Goal: Check status: Check status

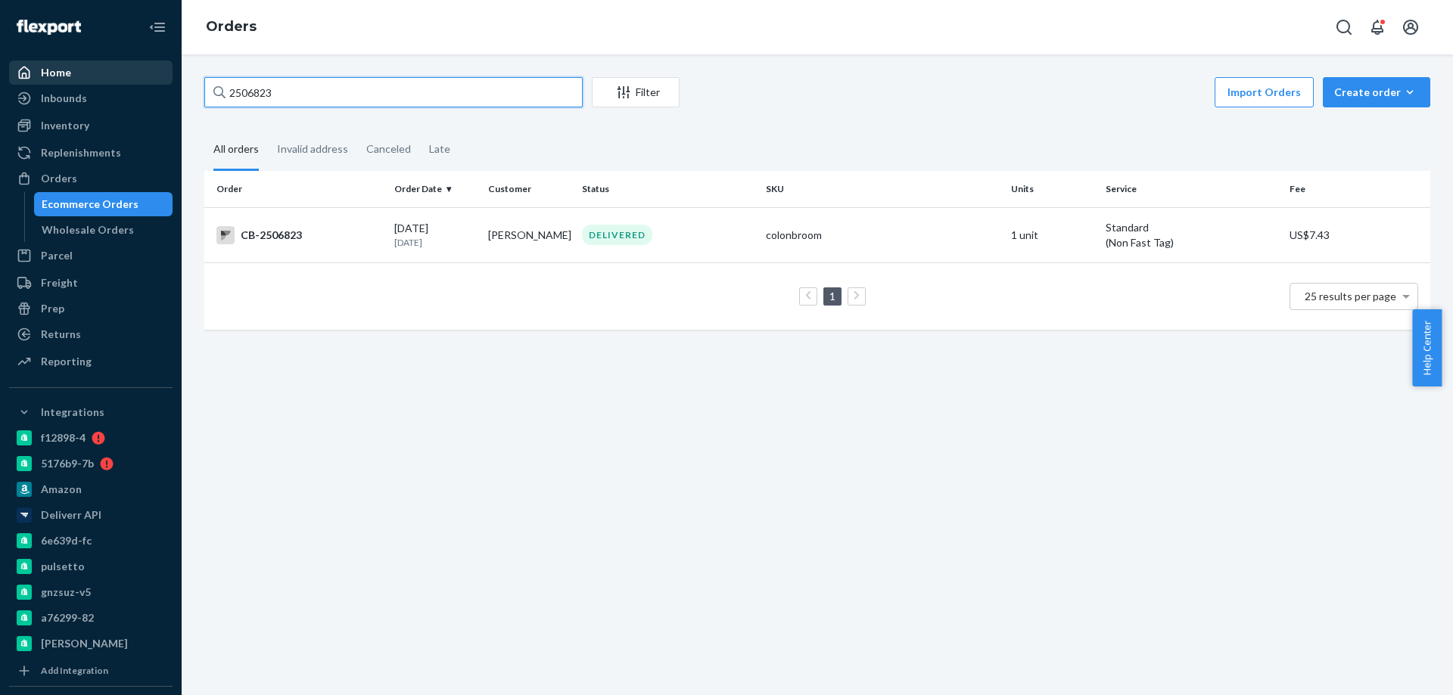
drag, startPoint x: 297, startPoint y: 92, endPoint x: 151, endPoint y: 79, distance: 146.7
click at [153, 79] on div "Home Inbounds Shipping Plans Problems Inventory Products Branded Packaging Repl…" at bounding box center [726, 347] width 1453 height 695
paste input "473555"
type input "2473555"
click at [308, 235] on div "BIO-2473555" at bounding box center [299, 234] width 166 height 18
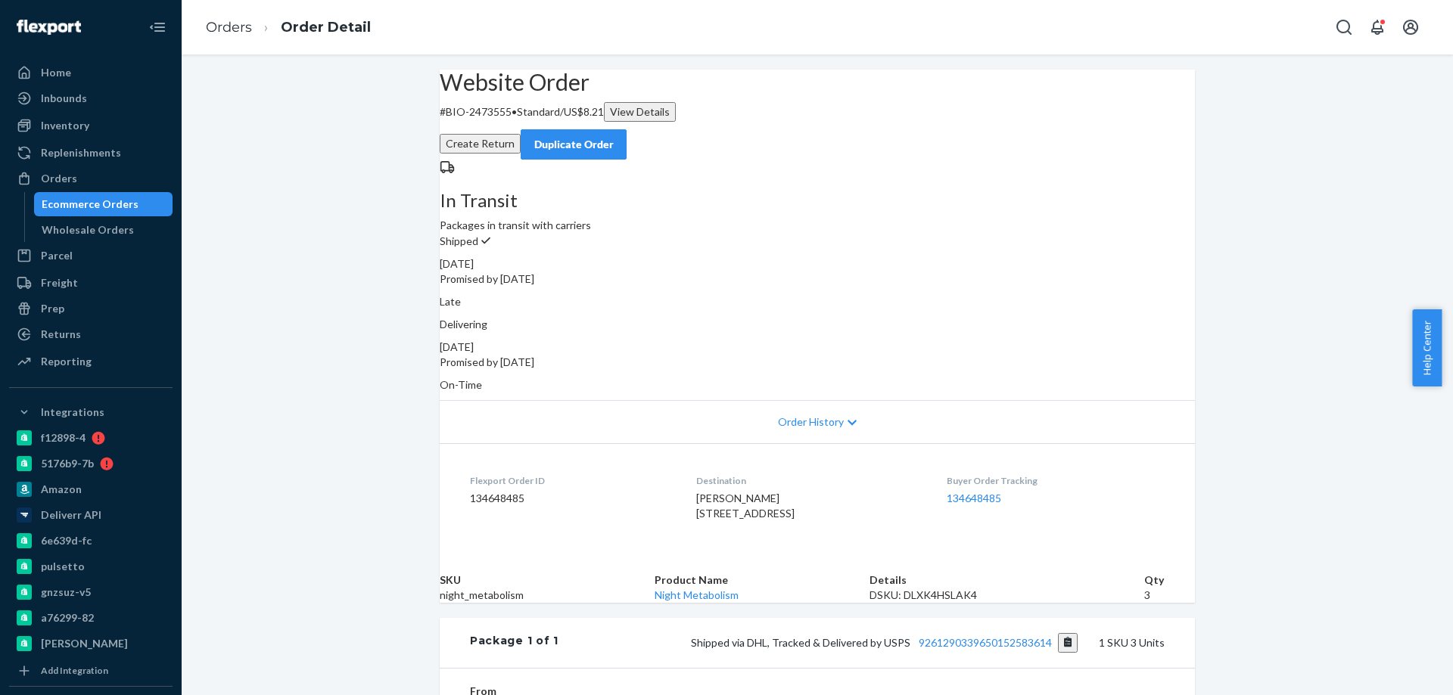
click at [512, 122] on p "# BIO-2473555 • Standard / US$8.21 View Details" at bounding box center [817, 112] width 755 height 20
copy p "2473555"
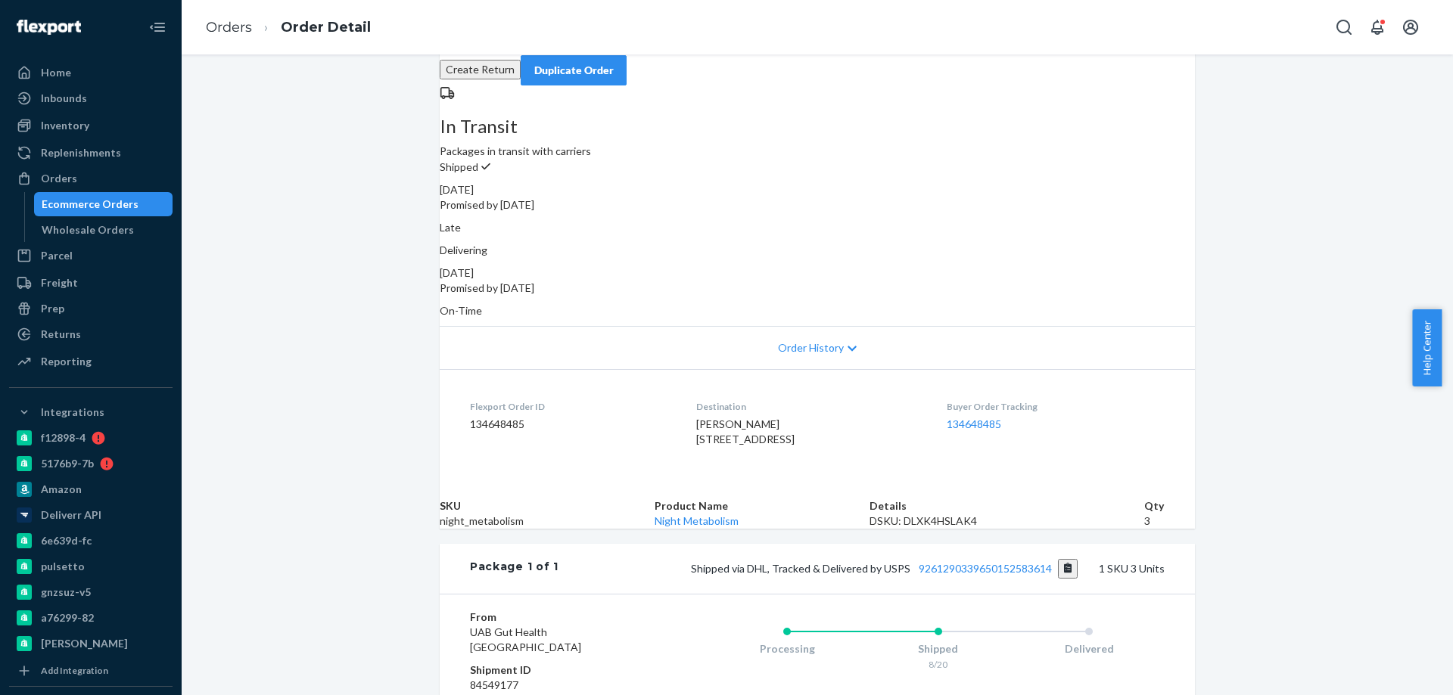
scroll to position [338, 0]
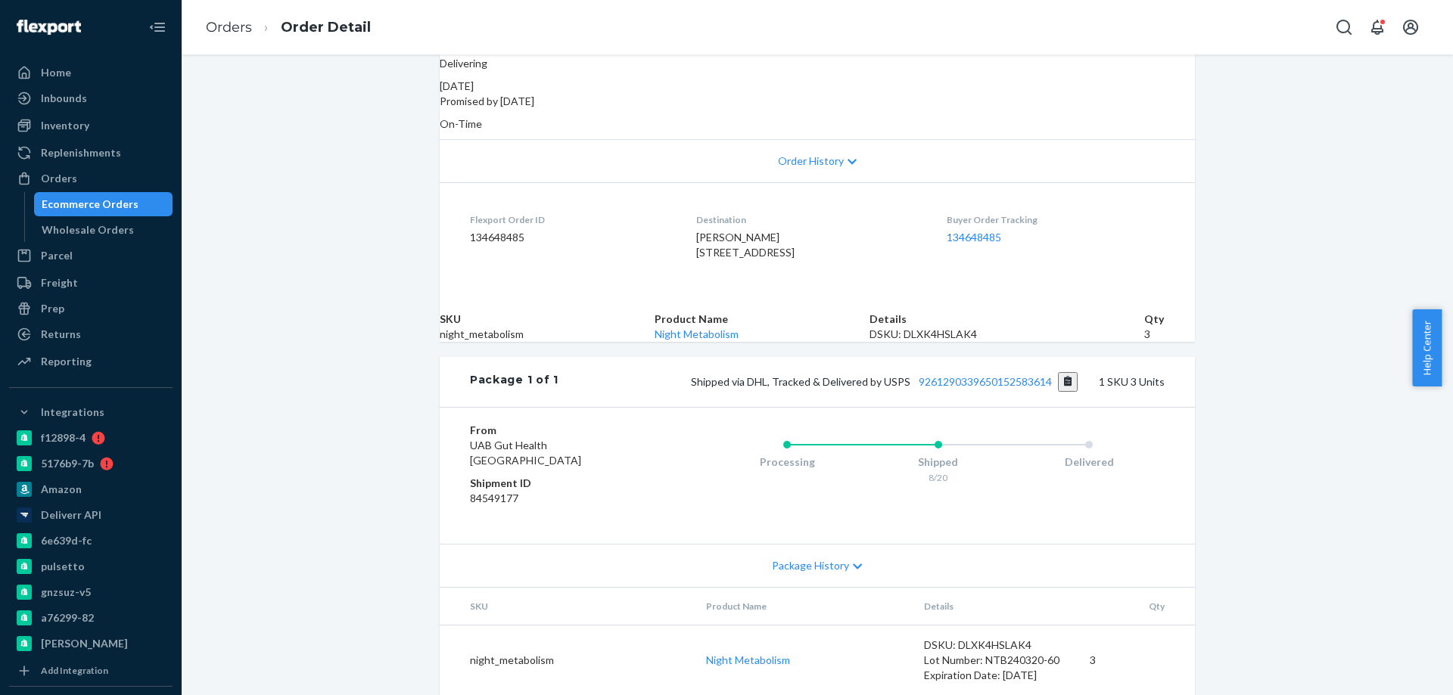
click at [90, 201] on div "Ecommerce Orders" at bounding box center [90, 204] width 97 height 15
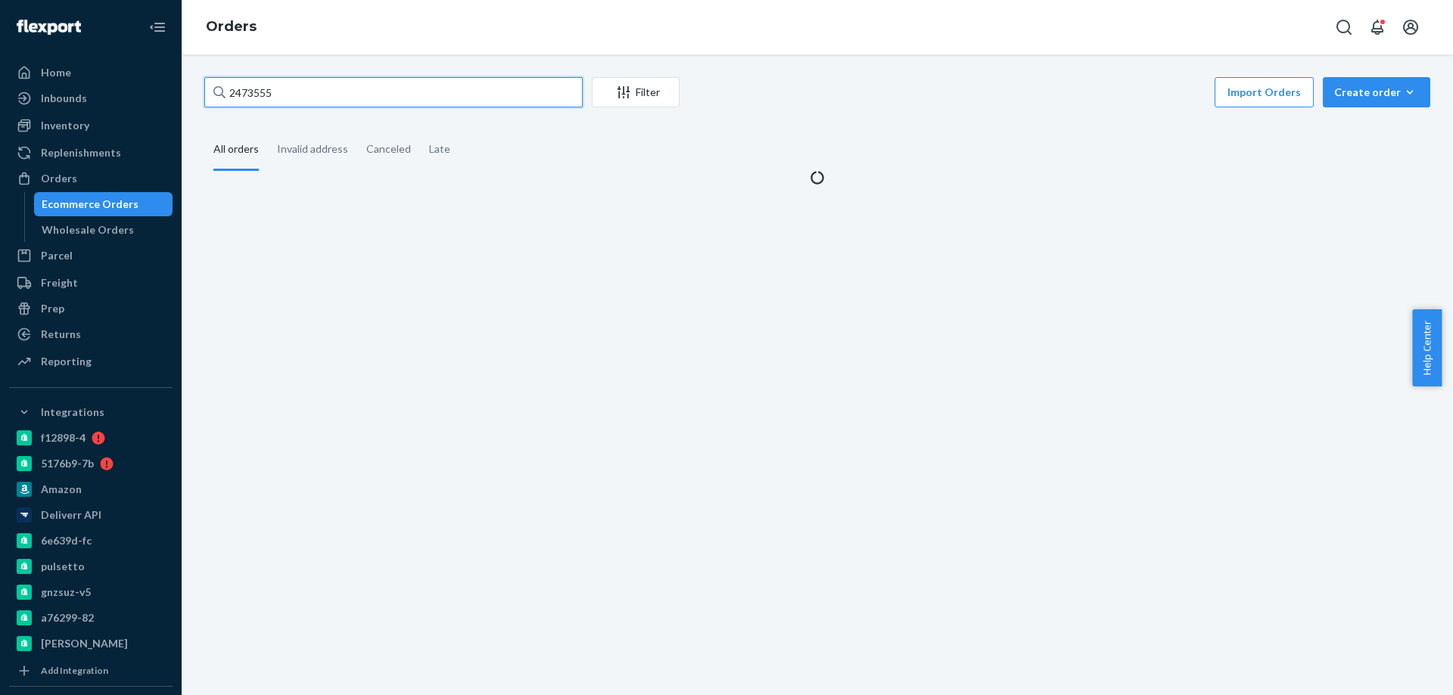
drag, startPoint x: 285, startPoint y: 101, endPoint x: 0, endPoint y: 86, distance: 285.7
click at [0, 86] on div "Home Inbounds Shipping Plans Problems Inventory Products Branded Packaging Repl…" at bounding box center [726, 347] width 1453 height 695
paste input "317887"
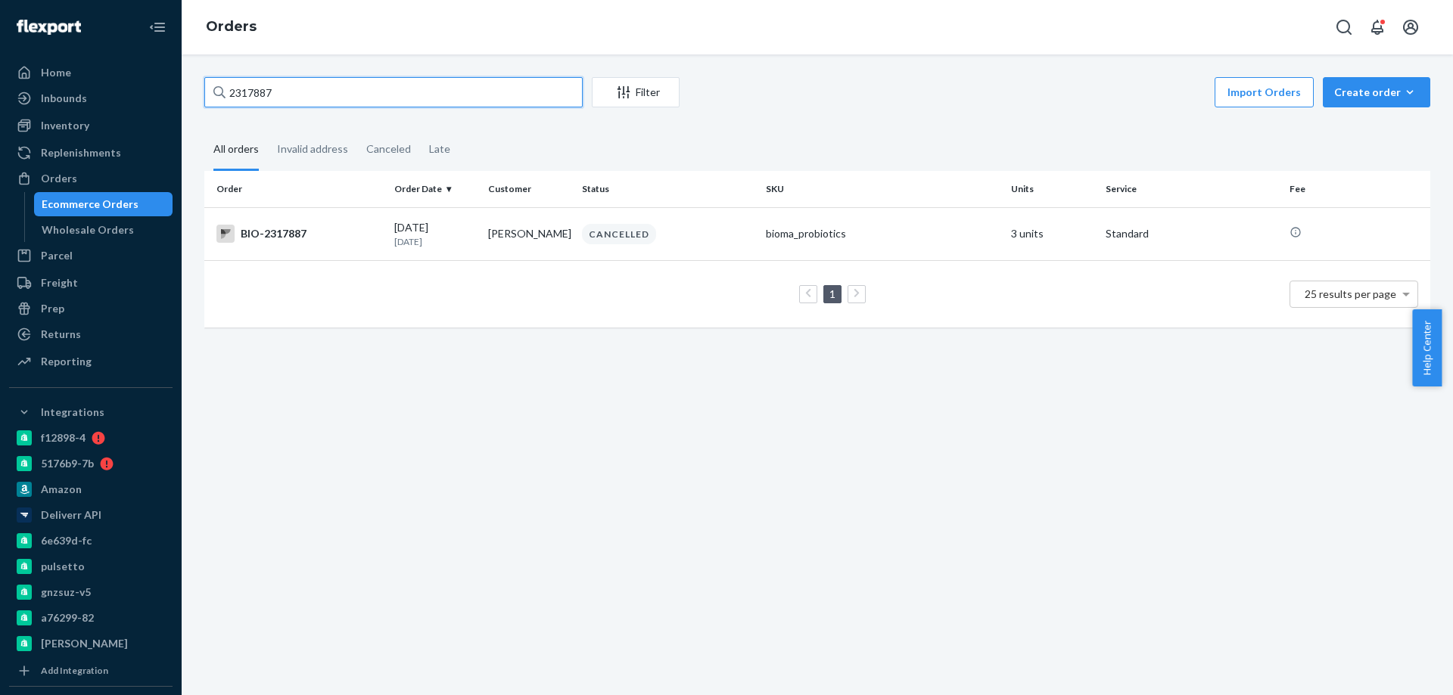
type input "2317887"
